Goal: Communication & Community: Answer question/provide support

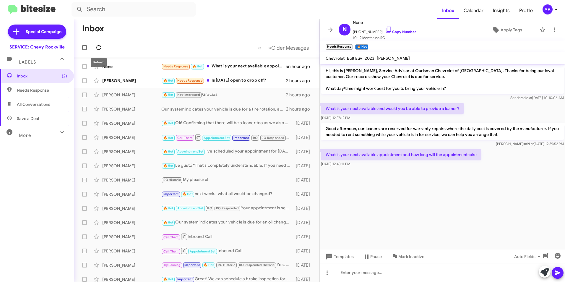
click at [99, 48] on icon at bounding box center [98, 47] width 7 height 7
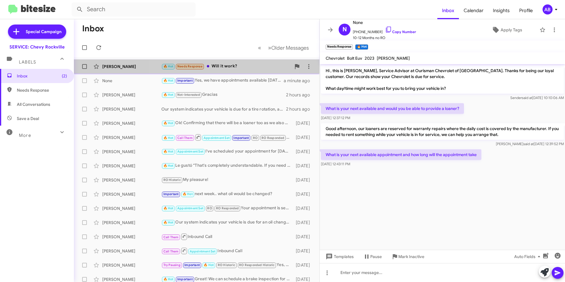
click at [221, 65] on div "🔥 Hot Needs Response Will it work?" at bounding box center [226, 66] width 130 height 7
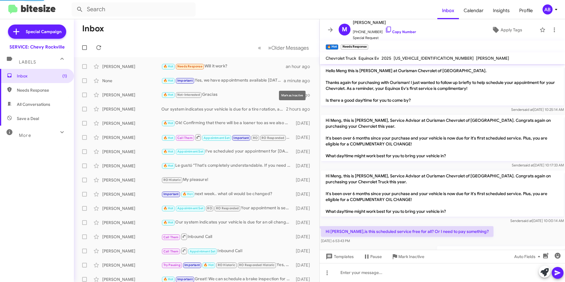
scroll to position [337, 0]
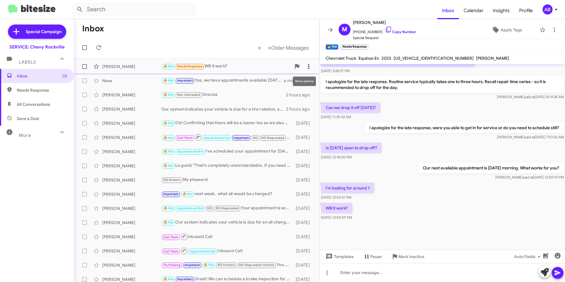
click at [307, 67] on icon at bounding box center [308, 66] width 7 height 7
click at [275, 80] on span "Mark as unread" at bounding box center [260, 82] width 30 height 14
click at [241, 29] on mat-toolbar-row "Inbox" at bounding box center [197, 28] width 246 height 19
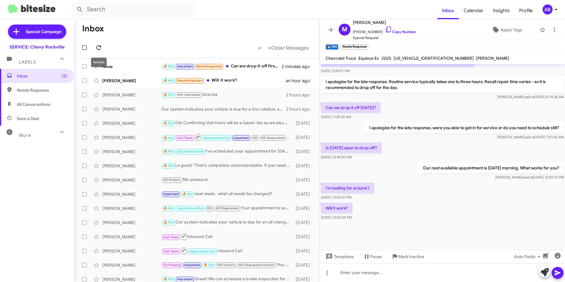
click at [99, 46] on icon at bounding box center [98, 47] width 7 height 7
click at [129, 30] on mat-toolbar-row "Inbox" at bounding box center [197, 28] width 246 height 19
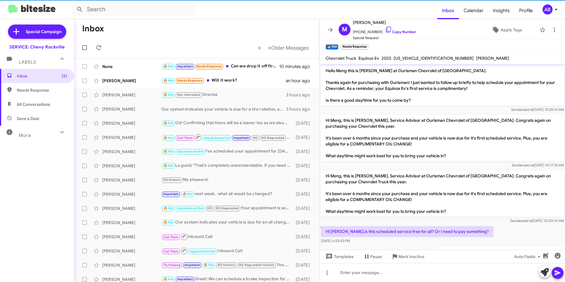
scroll to position [325, 0]
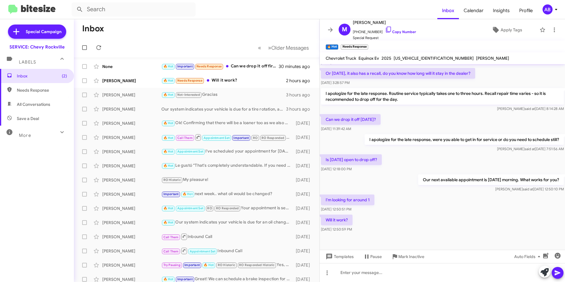
click at [173, 43] on mat-toolbar-row "« Previous » Next Older Messages" at bounding box center [197, 47] width 246 height 19
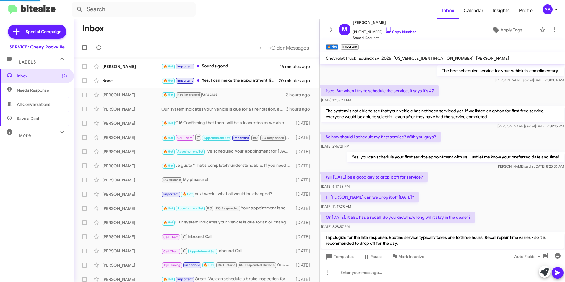
scroll to position [30, 0]
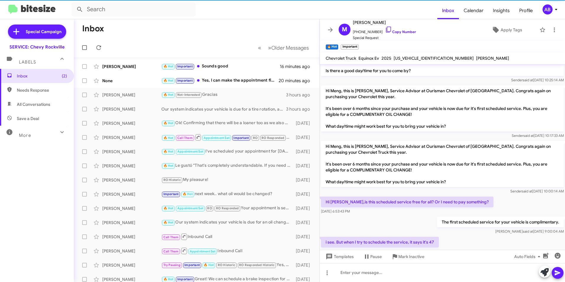
click at [286, 21] on mat-toolbar-row "Inbox" at bounding box center [197, 28] width 246 height 19
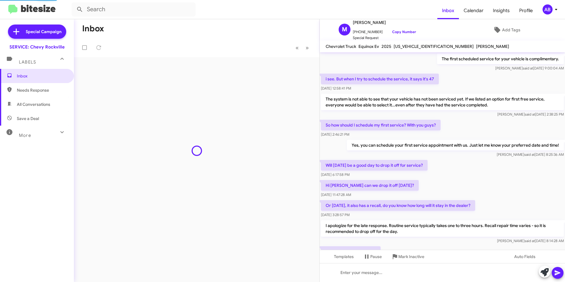
scroll to position [252, 0]
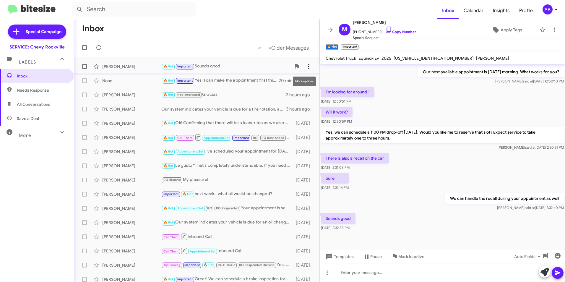
click at [305, 66] on icon at bounding box center [308, 66] width 7 height 7
click at [220, 34] on div at bounding box center [282, 141] width 565 height 282
